Goal: Information Seeking & Learning: Learn about a topic

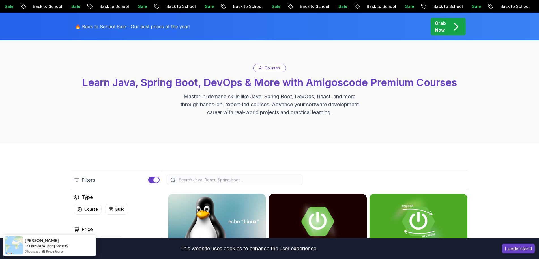
scroll to position [117, 0]
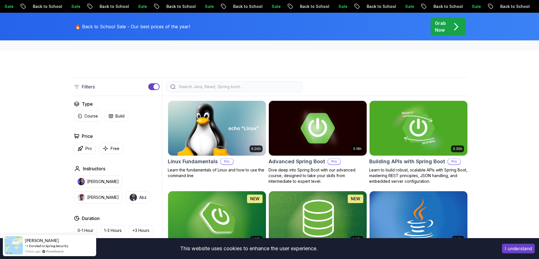
click at [332, 149] on img at bounding box center [317, 128] width 103 height 57
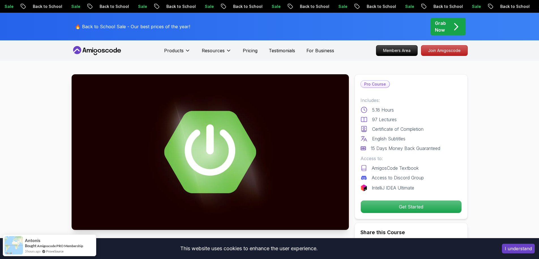
drag, startPoint x: 395, startPoint y: 207, endPoint x: 534, endPoint y: 138, distance: 155.1
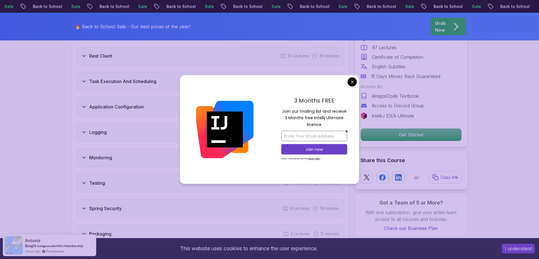
scroll to position [1011, 0]
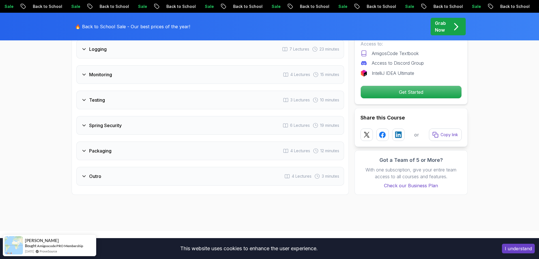
click at [113, 167] on div "Outro 4 Lectures 3 minutes" at bounding box center [210, 176] width 268 height 19
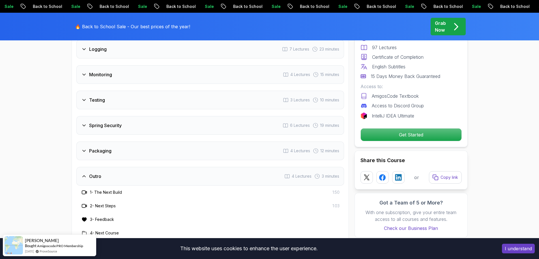
click at [109, 142] on div "Packaging 4 Lectures 12 minutes" at bounding box center [210, 151] width 268 height 19
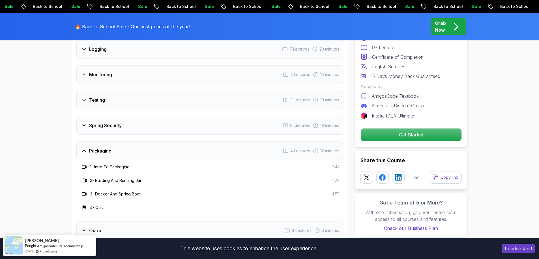
click at [124, 123] on div "Intro 3 Lectures 1 minute Java Bean Validation 9 Lectures 27 minutes Exception …" at bounding box center [210, 51] width 268 height 379
click at [128, 116] on div "Spring Security 6 Lectures 19 minutes" at bounding box center [210, 125] width 268 height 19
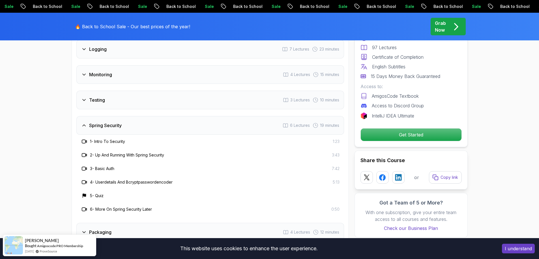
scroll to position [929, 0]
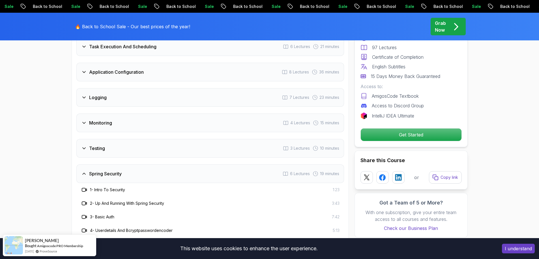
click at [118, 139] on div "Testing 3 Lectures 10 minutes" at bounding box center [210, 148] width 268 height 19
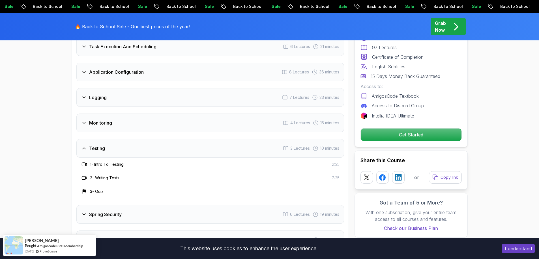
click at [124, 114] on div "Monitoring 4 Lectures 15 minutes" at bounding box center [210, 123] width 268 height 19
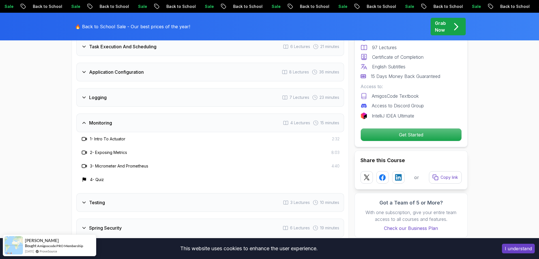
click at [130, 92] on div "Logging 7 Lectures 23 minutes" at bounding box center [210, 97] width 268 height 19
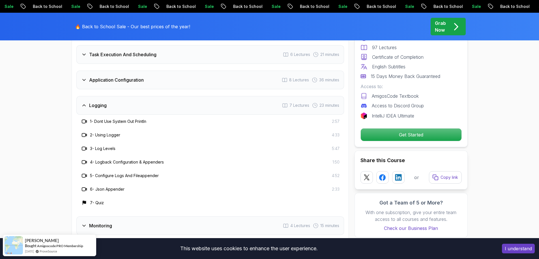
scroll to position [825, 0]
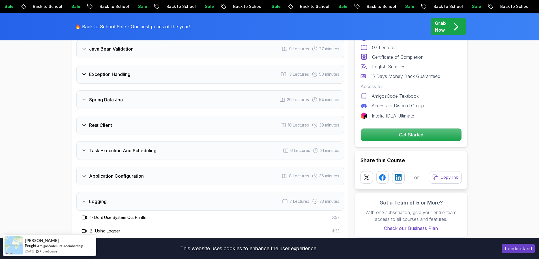
drag, startPoint x: 129, startPoint y: 161, endPoint x: 134, endPoint y: 132, distance: 30.0
click at [129, 173] on h3 "Application Configuration" at bounding box center [116, 176] width 55 height 7
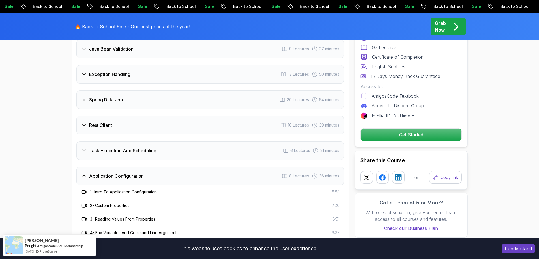
click at [135, 141] on div "Task Execution And Scheduling 6 Lectures 21 minutes" at bounding box center [210, 150] width 268 height 19
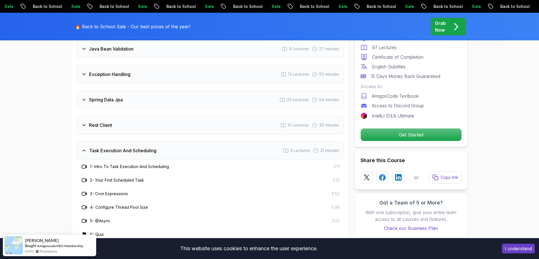
click at [127, 116] on div "Rest Client 10 Lectures 39 minutes" at bounding box center [210, 125] width 268 height 19
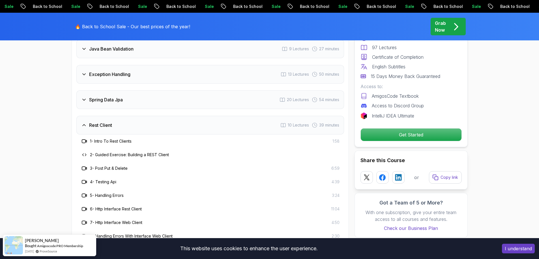
click at [142, 91] on div "Spring Data Jpa 20 Lectures 54 minutes" at bounding box center [210, 100] width 268 height 19
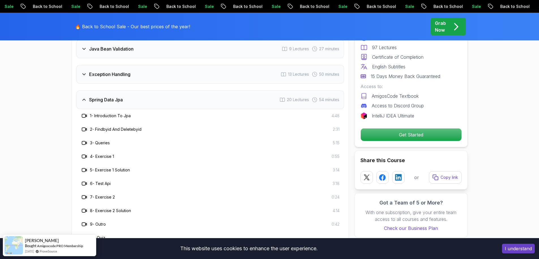
click at [145, 65] on div "Exception Handling 13 Lectures 50 minutes" at bounding box center [210, 74] width 268 height 19
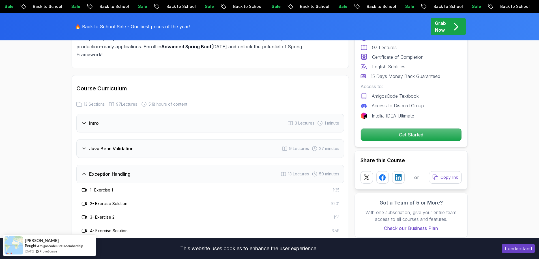
scroll to position [707, 0]
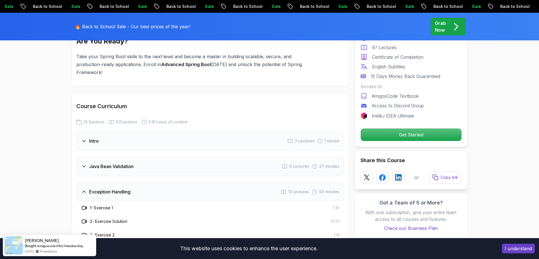
click at [136, 157] on div "Java Bean Validation 9 Lectures 27 minutes" at bounding box center [210, 166] width 268 height 19
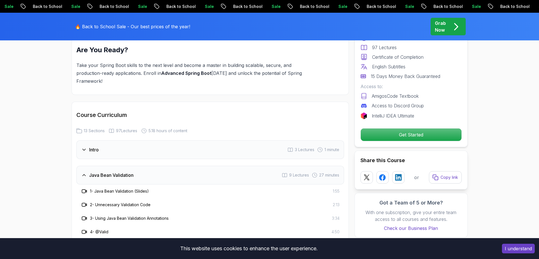
scroll to position [698, 0]
click at [135, 141] on div "Intro 3 Lectures 1 minute" at bounding box center [210, 150] width 268 height 19
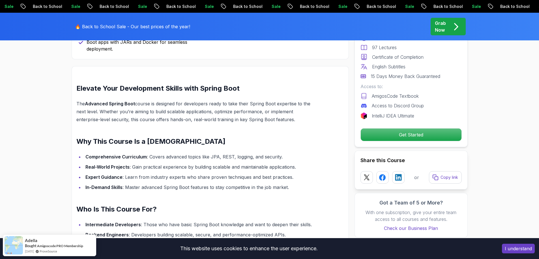
scroll to position [402, 0]
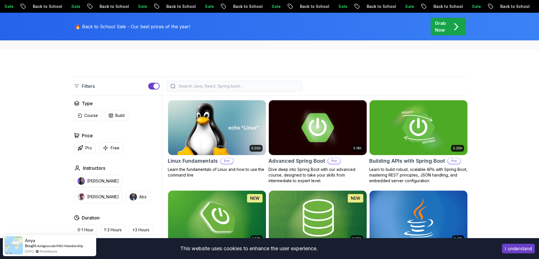
scroll to position [117, 0]
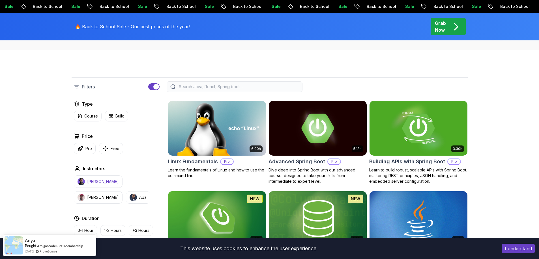
click at [92, 182] on p "[PERSON_NAME]" at bounding box center [103, 182] width 32 height 6
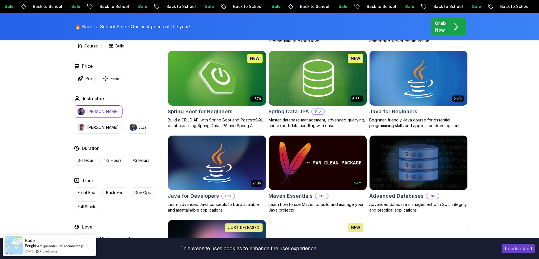
scroll to position [377, 0]
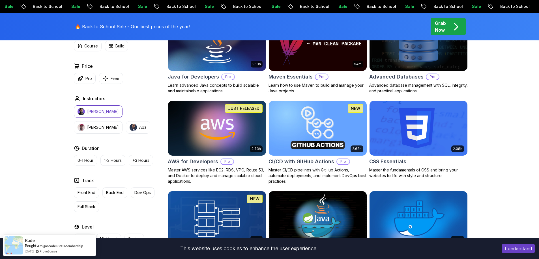
click at [206, 136] on img at bounding box center [217, 128] width 103 height 57
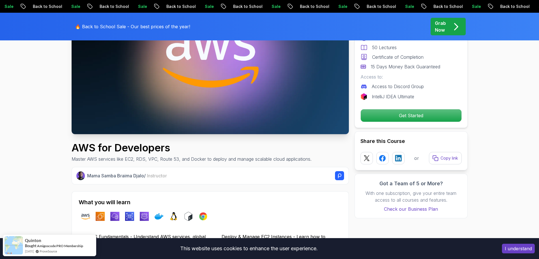
scroll to position [194, 0]
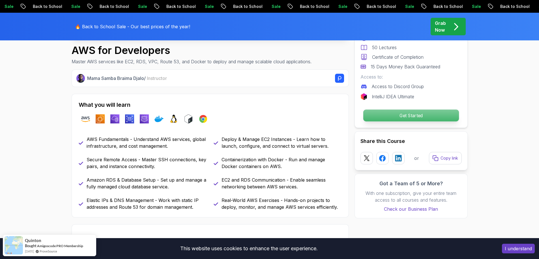
click at [394, 119] on p "Get Started" at bounding box center [411, 116] width 96 height 12
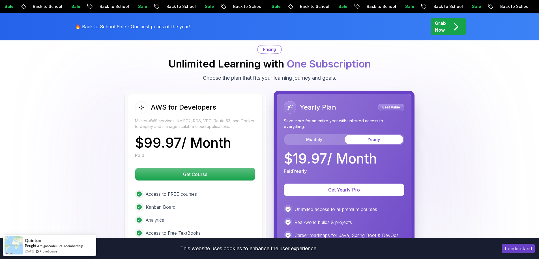
scroll to position [1190, 0]
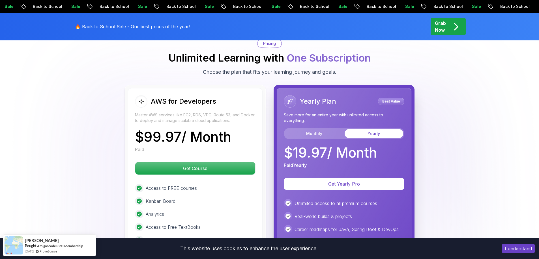
drag, startPoint x: 188, startPoint y: 144, endPoint x: 168, endPoint y: 129, distance: 25.6
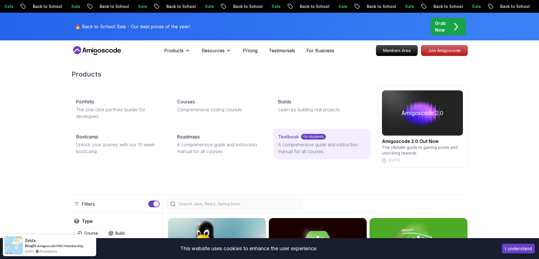
click at [312, 138] on p "for students" at bounding box center [313, 137] width 25 height 6
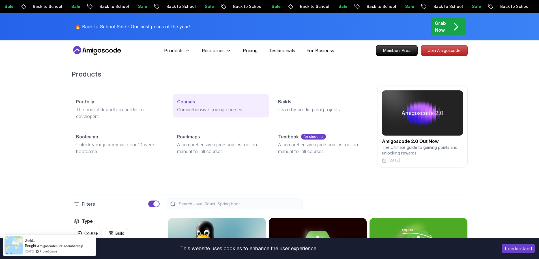
click at [209, 111] on p "Comprehensive coding courses" at bounding box center [220, 109] width 87 height 7
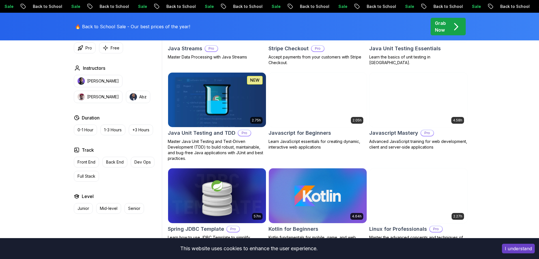
scroll to position [1045, 0]
